Goal: Find contact information: Obtain details needed to contact an individual or organization

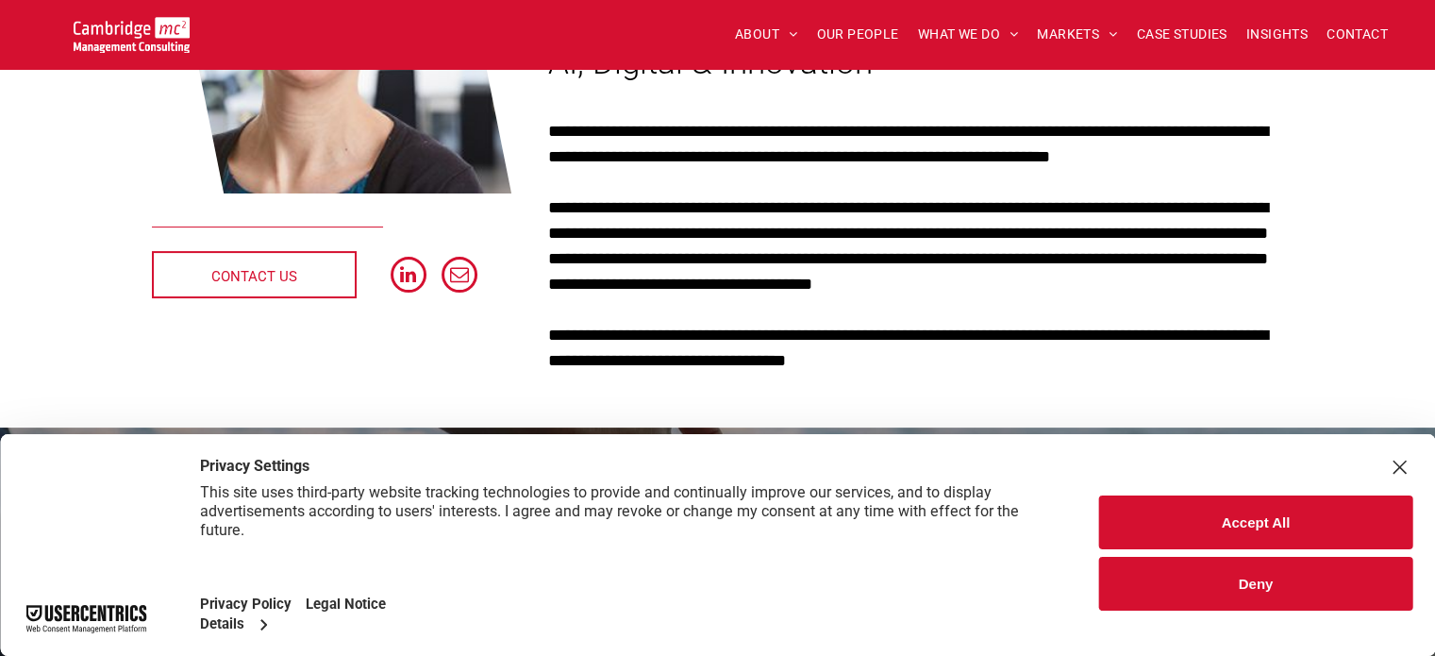
scroll to position [189, 0]
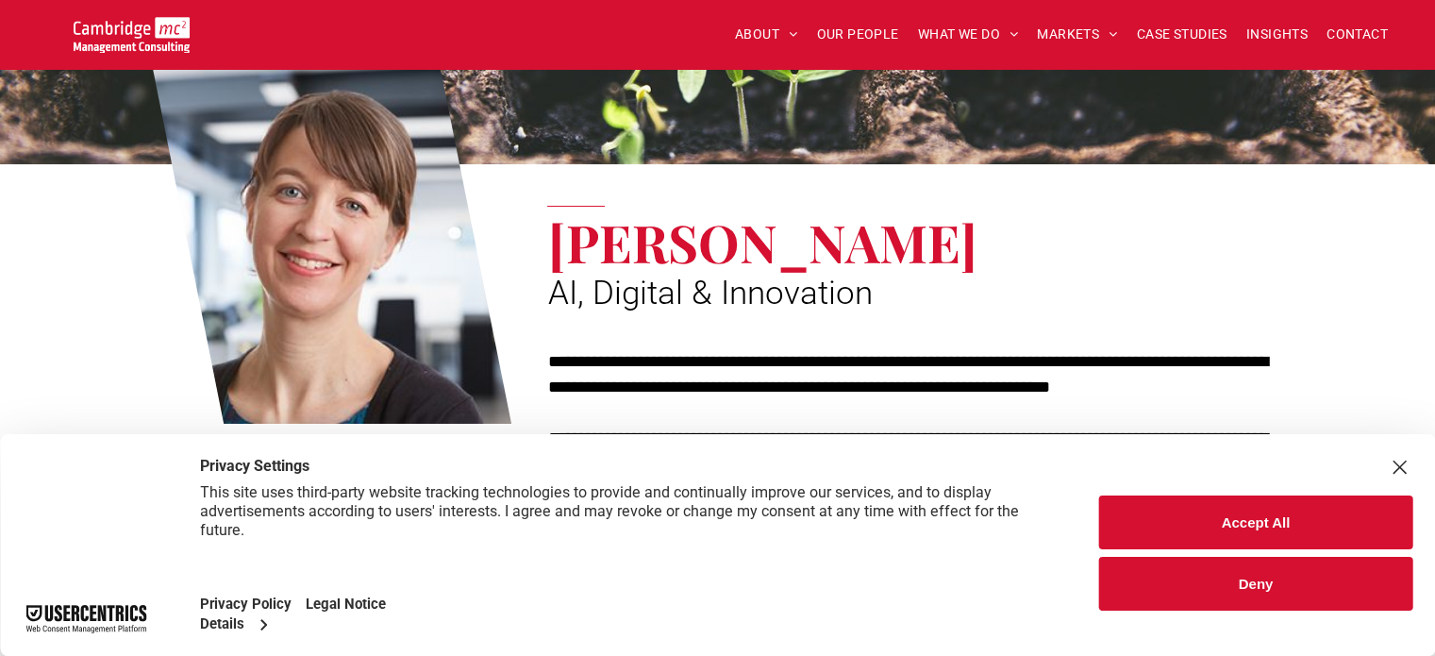
click at [1397, 468] on div "Close Layer" at bounding box center [1399, 467] width 26 height 26
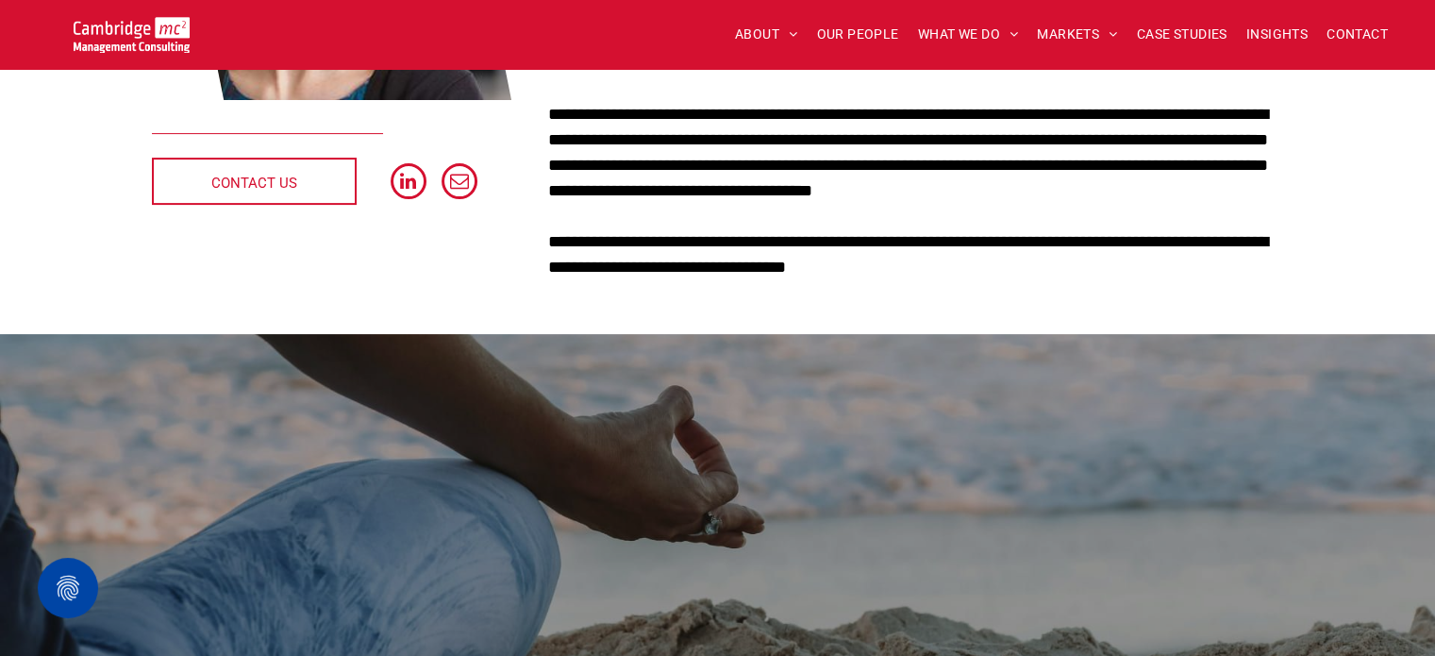
scroll to position [377, 0]
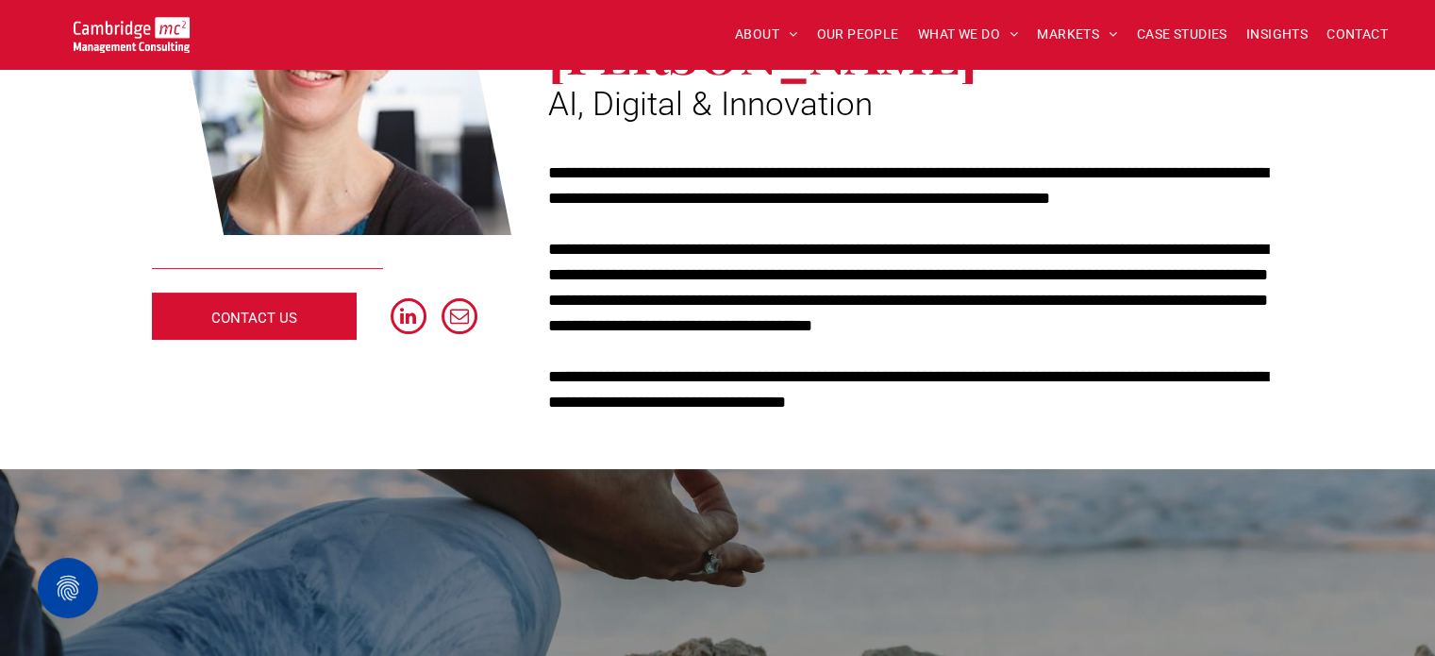
click at [279, 312] on span "CONTACT US" at bounding box center [254, 317] width 86 height 47
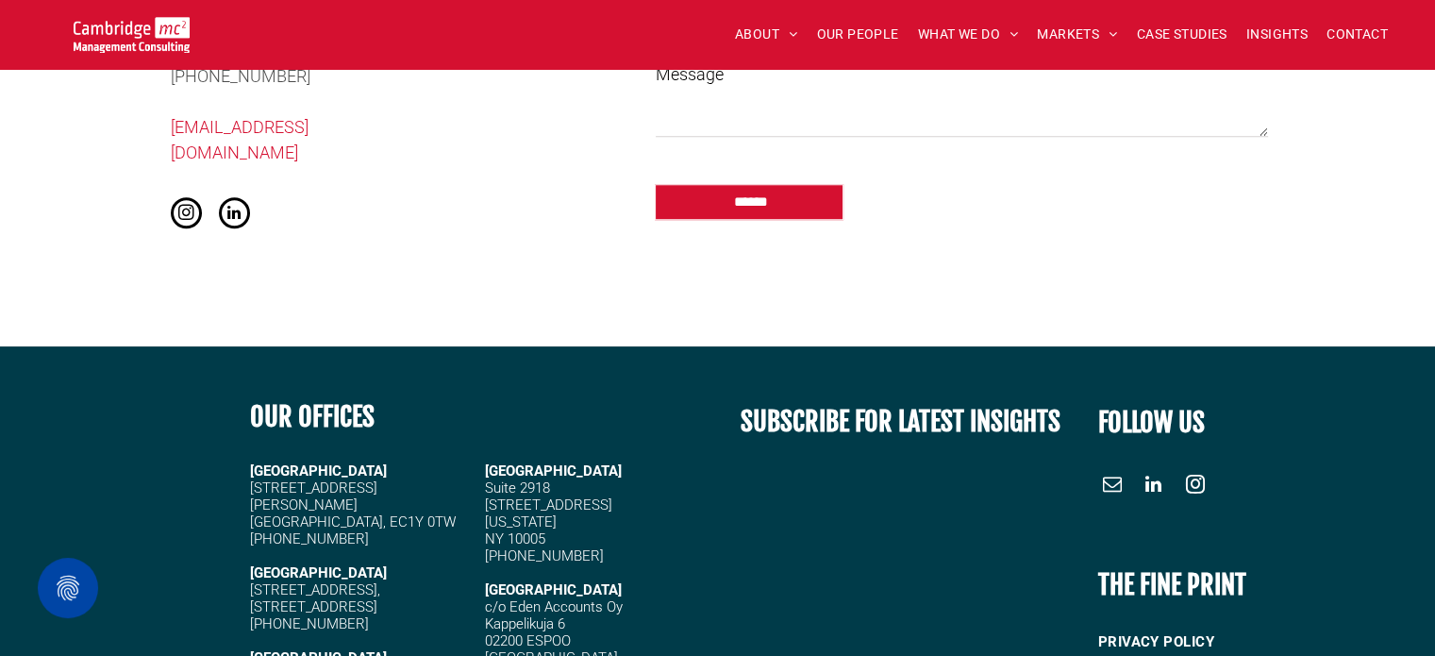
scroll to position [1612, 0]
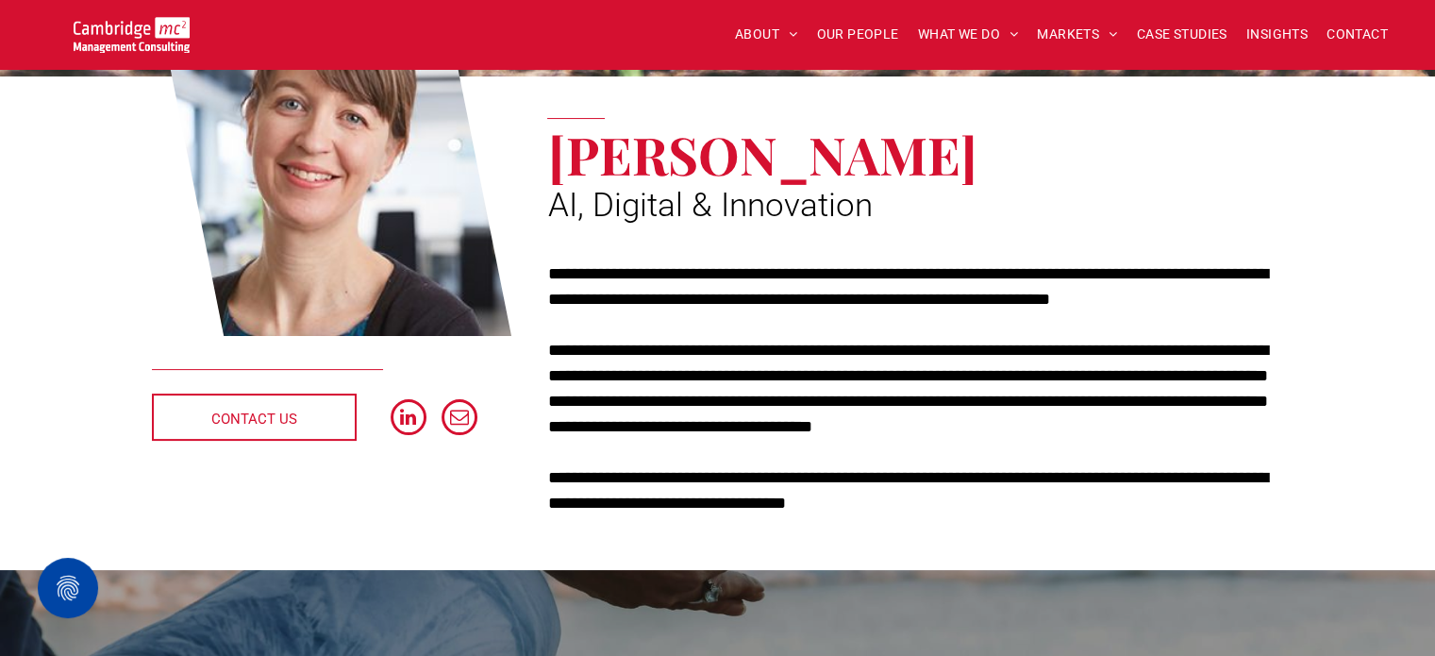
scroll to position [472, 0]
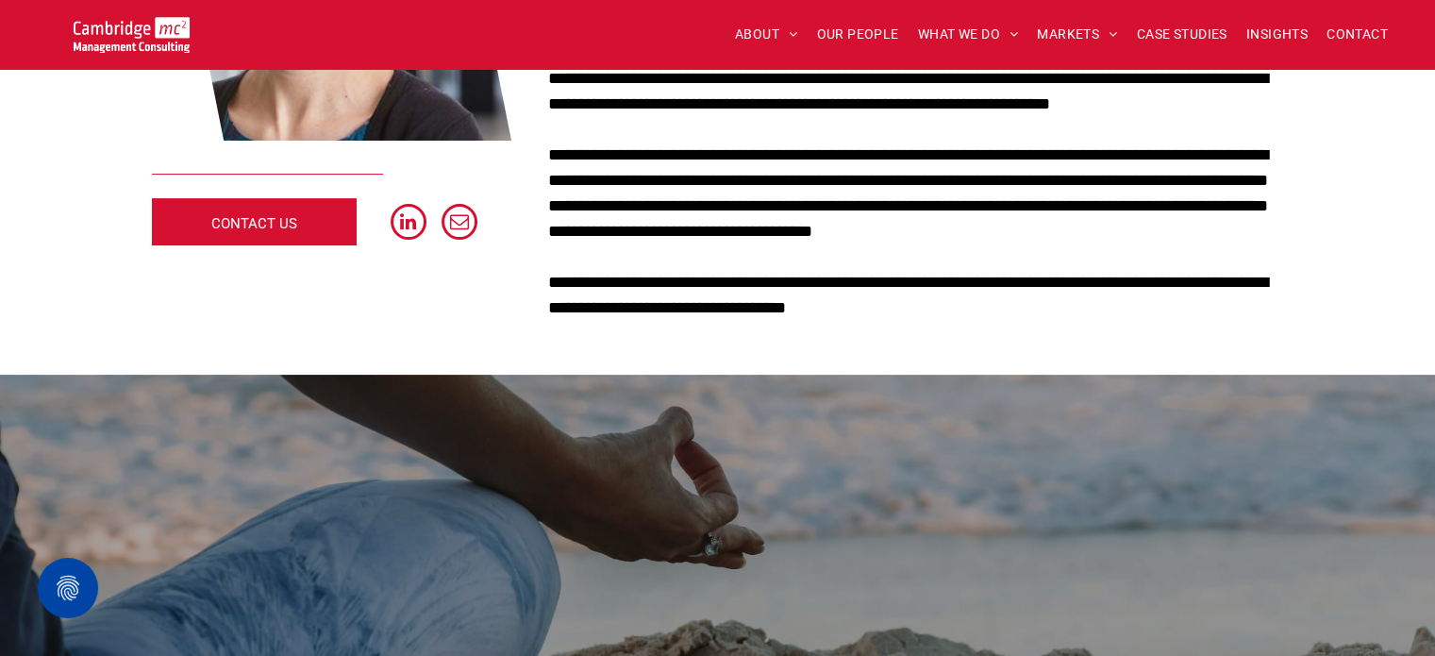
click at [172, 218] on link "CONTACT US" at bounding box center [254, 221] width 205 height 47
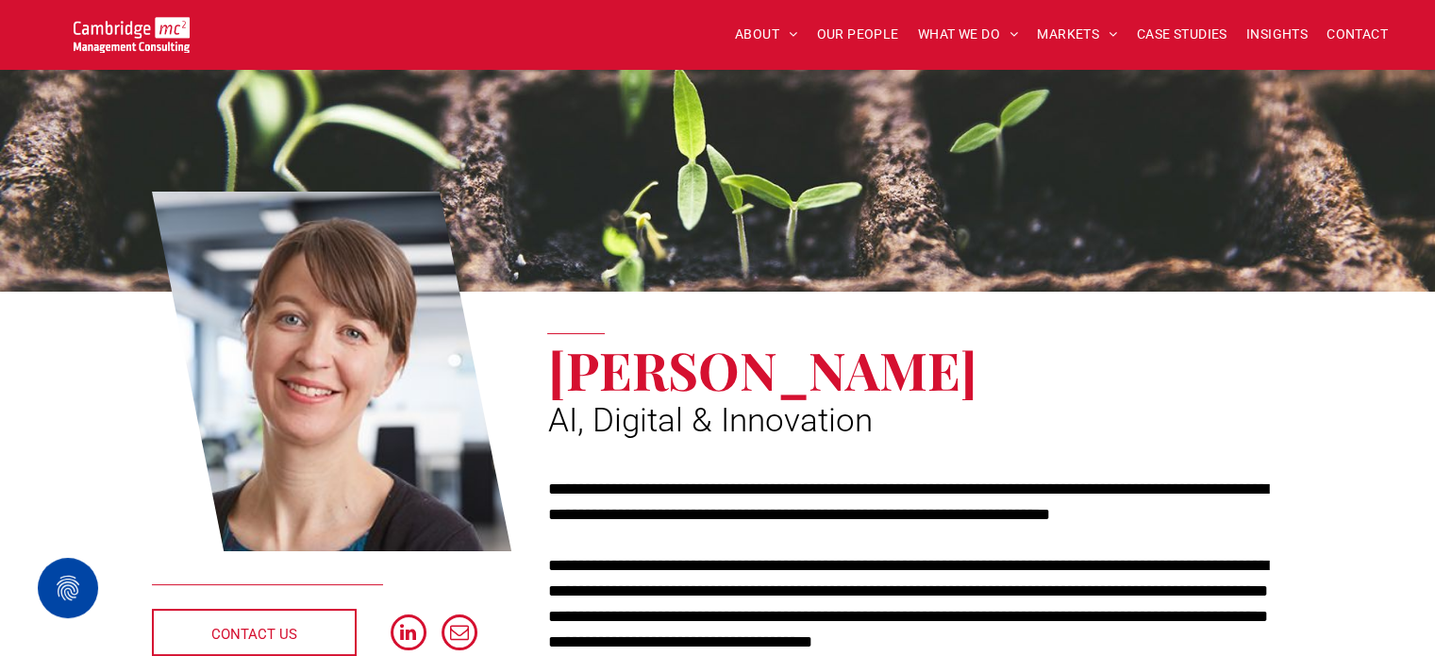
scroll to position [189, 0]
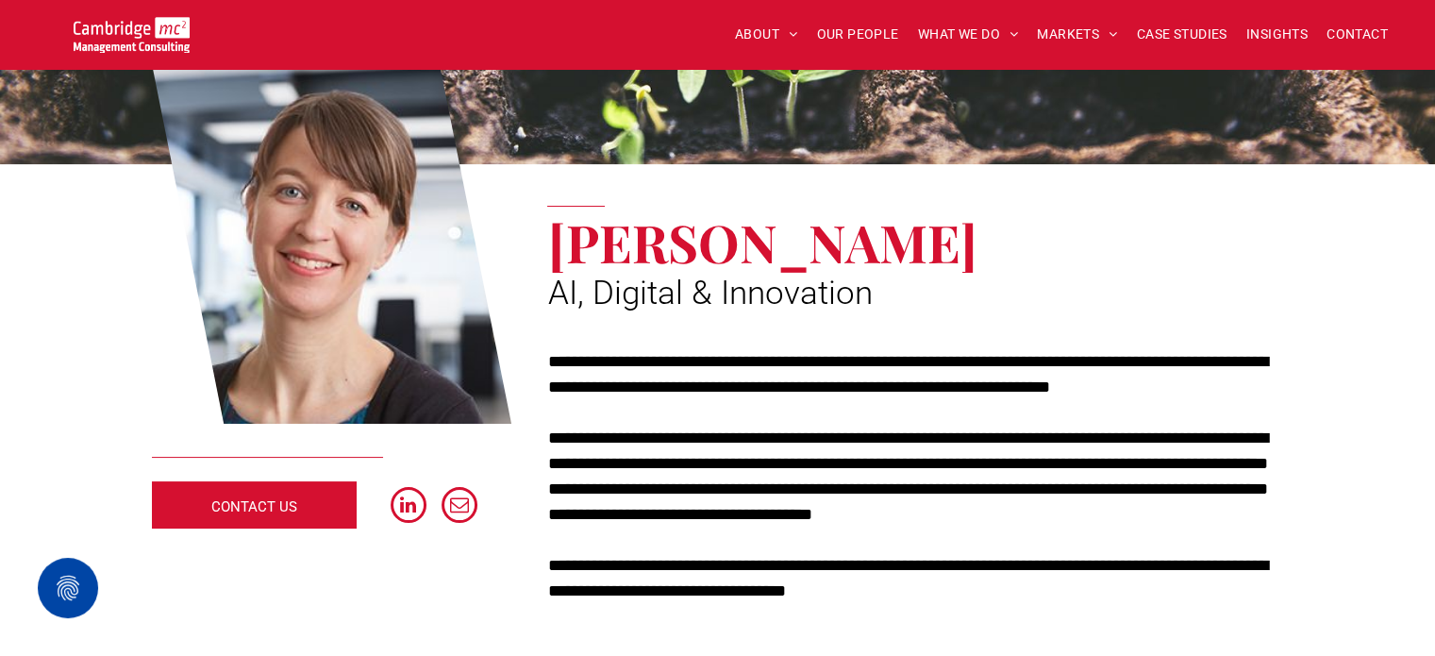
click at [281, 498] on span "CONTACT US" at bounding box center [254, 506] width 86 height 47
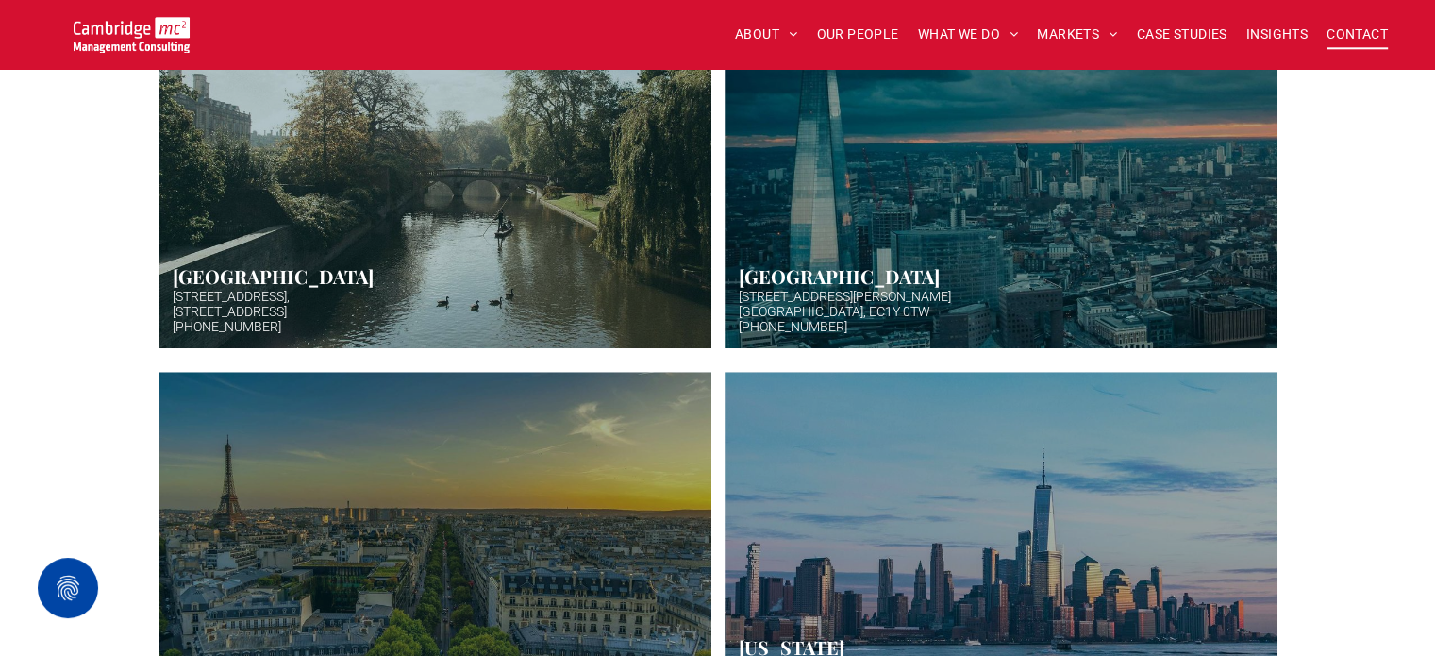
scroll to position [661, 0]
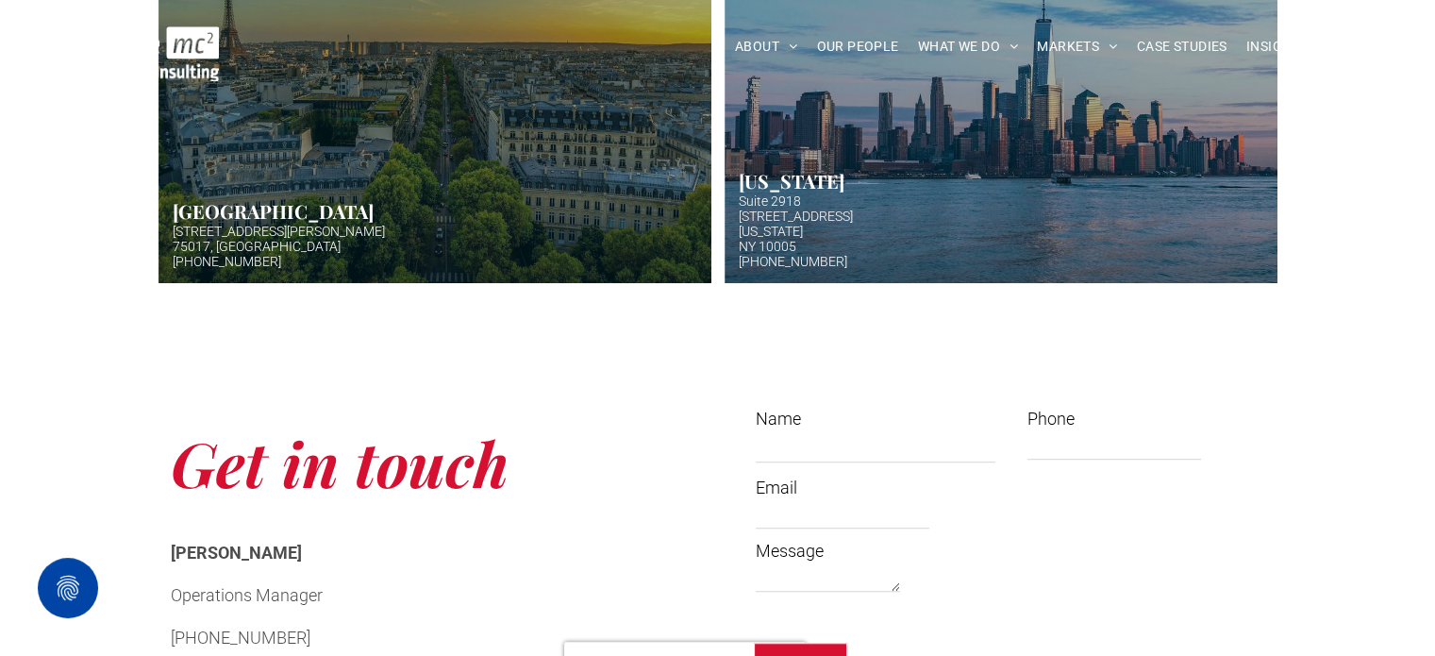
scroll to position [944, 0]
